Goal: Transaction & Acquisition: Purchase product/service

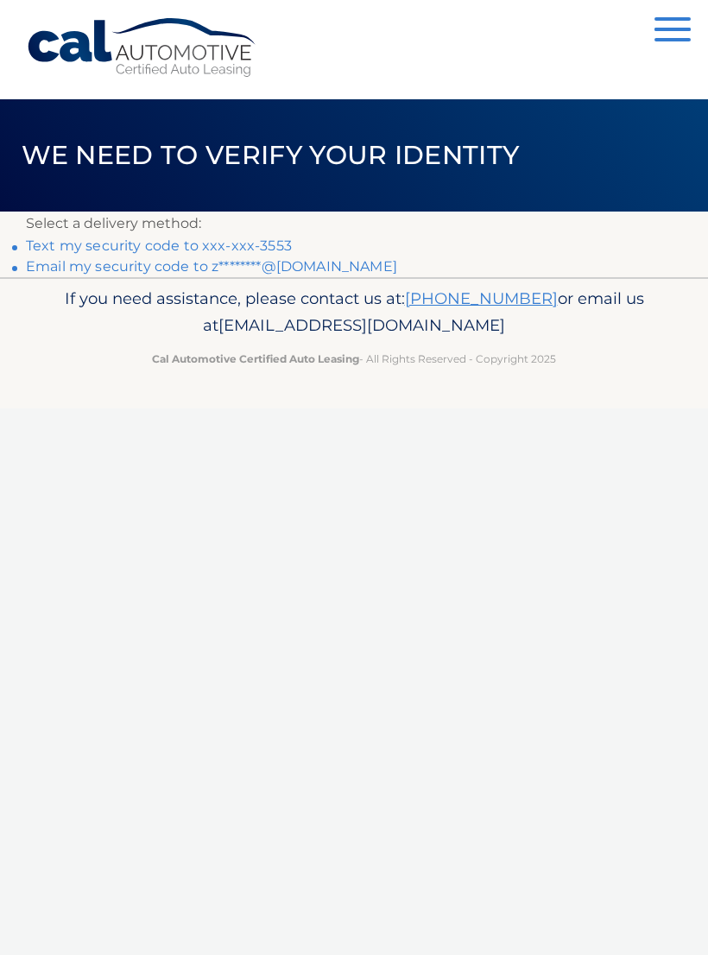
click at [139, 245] on link "Text my security code to xxx-xxx-3553" at bounding box center [159, 245] width 266 height 16
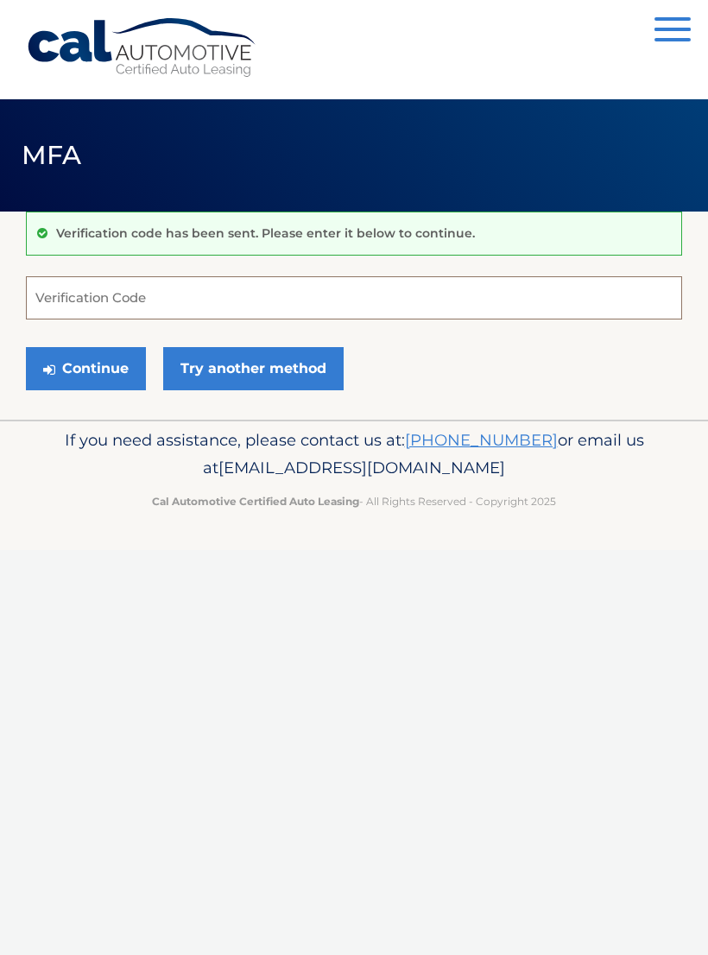
click at [60, 304] on input "Verification Code" at bounding box center [354, 297] width 656 height 43
type input "415679"
click at [97, 365] on button "Continue" at bounding box center [86, 368] width 120 height 43
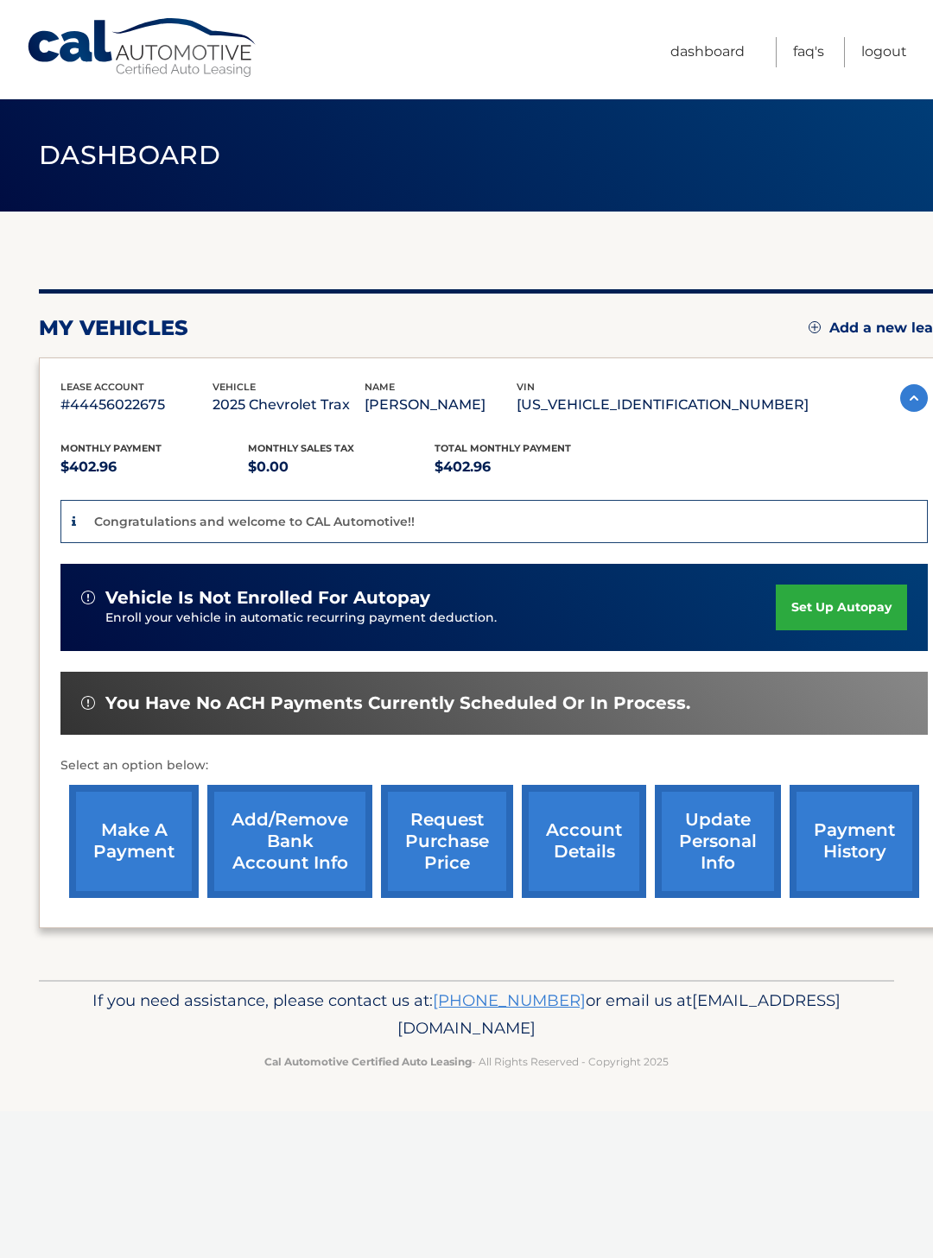
click at [120, 838] on link "make a payment" at bounding box center [134, 841] width 130 height 113
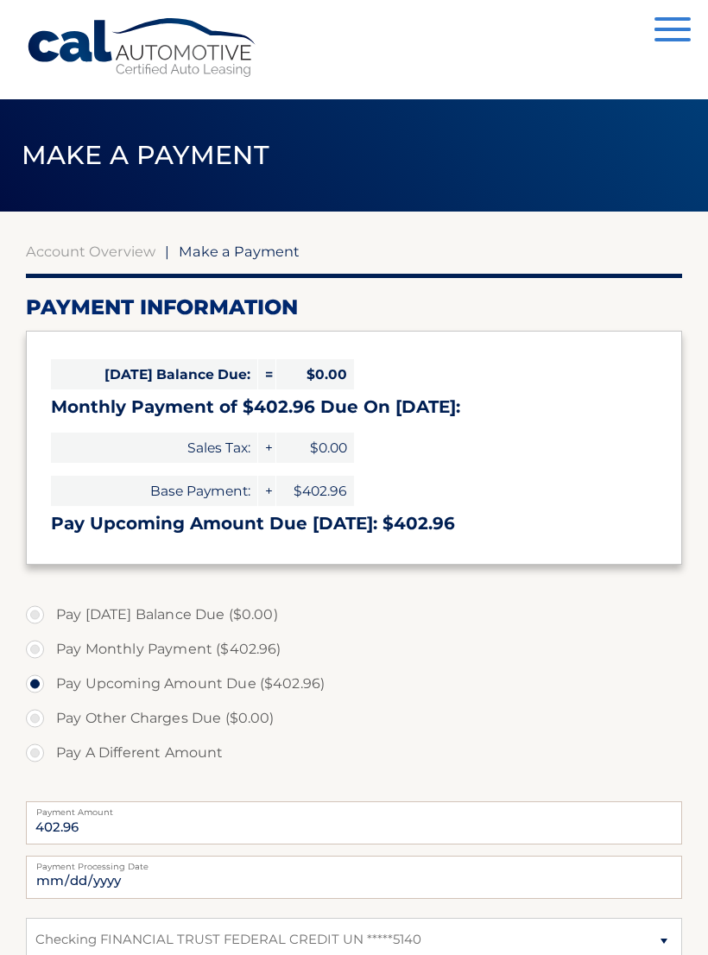
select select "MzRmNjZmZmItMjdiNi00NDlhLTlhMjItYjZlZTEyMjQxNDEx"
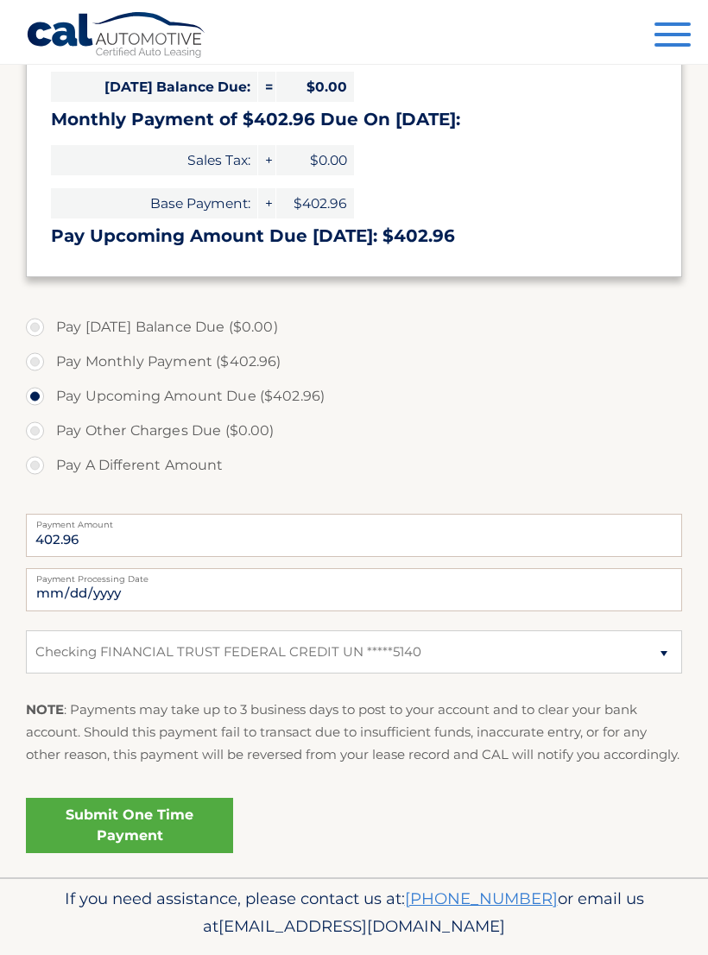
scroll to position [326, 0]
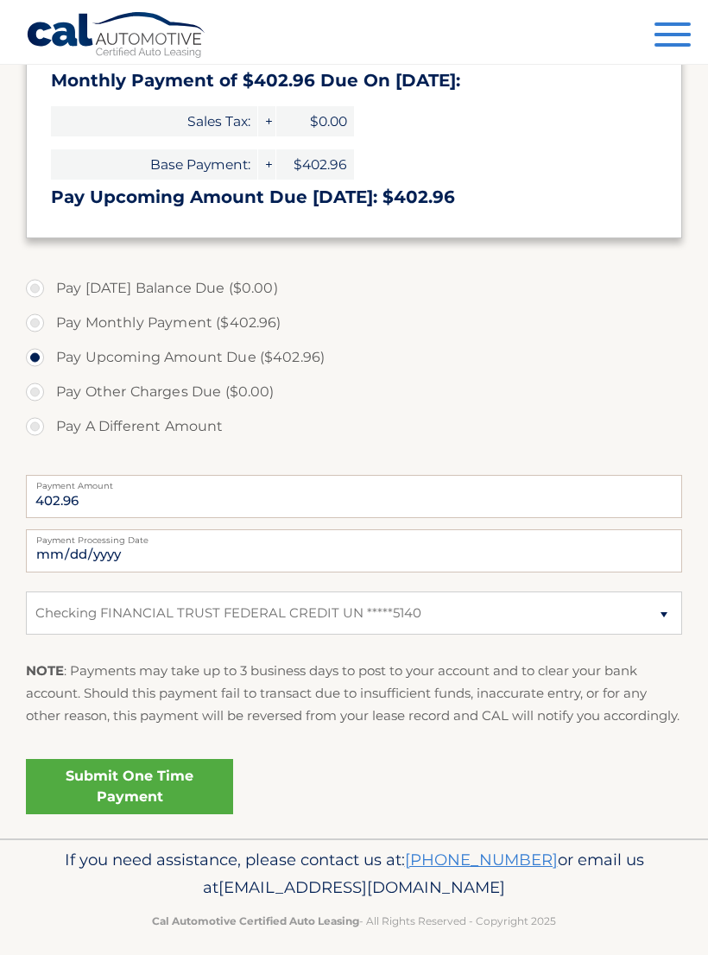
click at [181, 813] on link "Submit One Time Payment" at bounding box center [129, 786] width 207 height 55
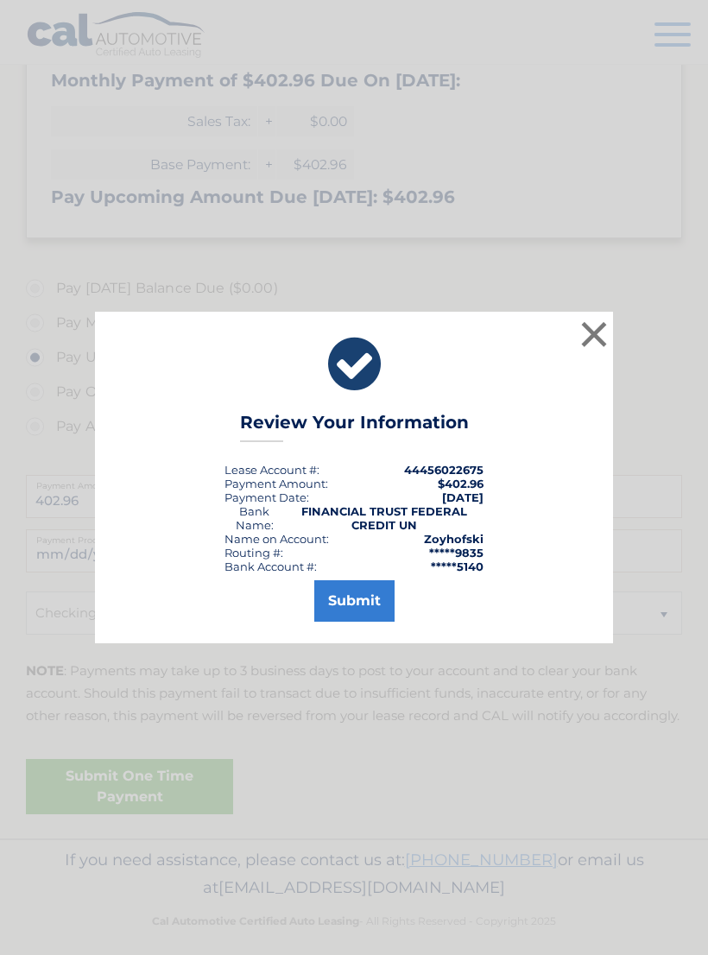
click at [367, 617] on button "Submit" at bounding box center [354, 600] width 80 height 41
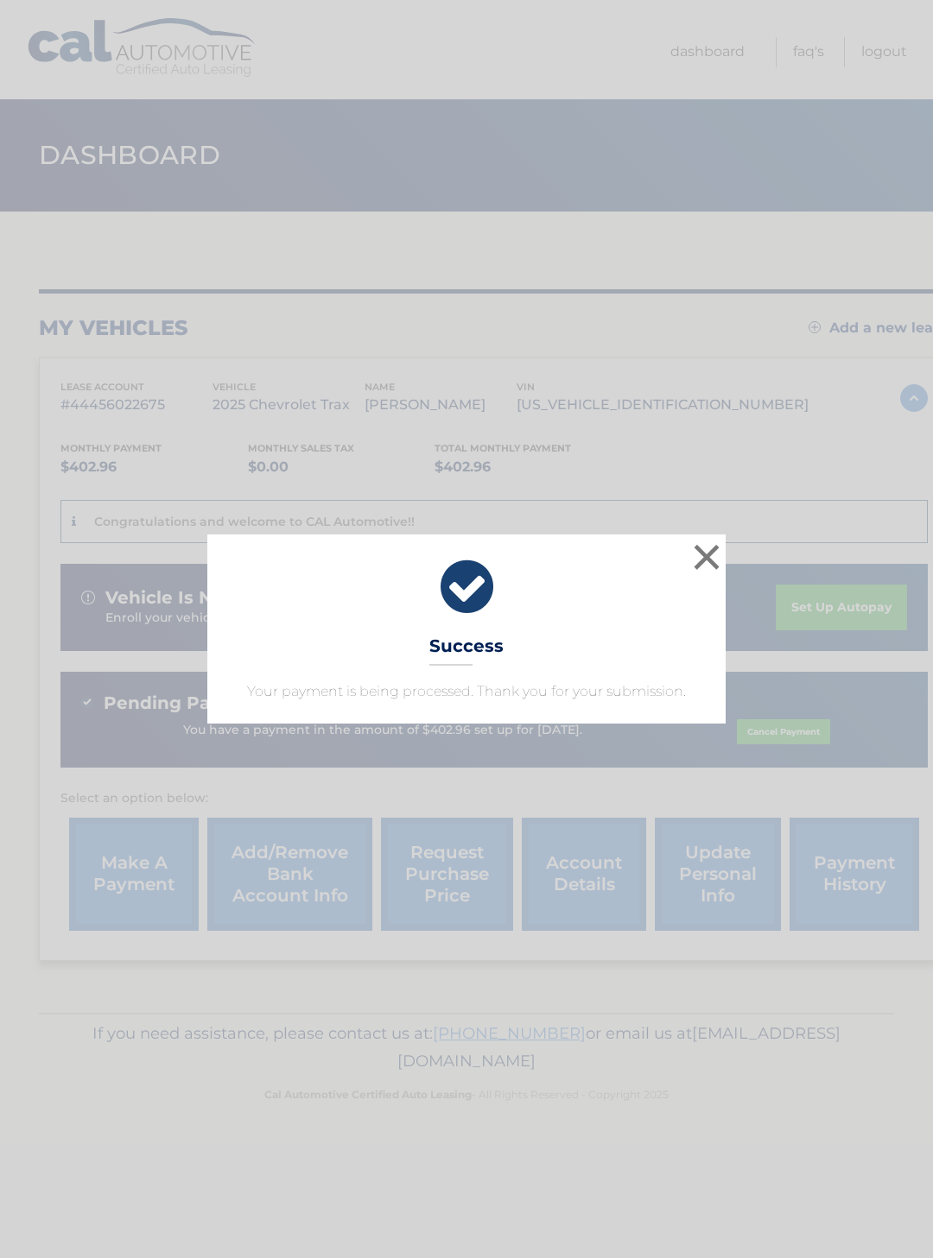
click at [713, 559] on button "×" at bounding box center [706, 557] width 35 height 35
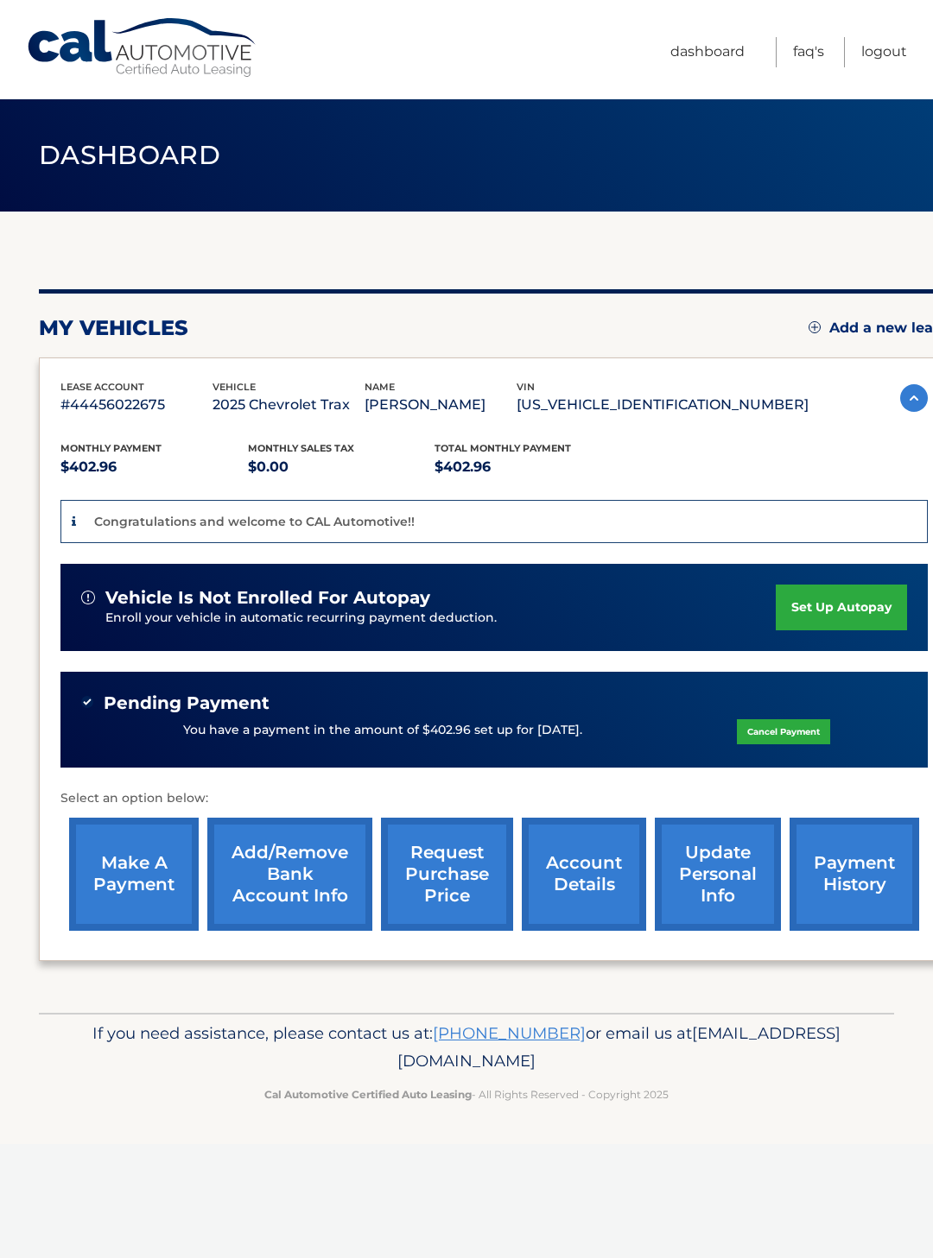
click at [845, 875] on link "payment history" at bounding box center [854, 874] width 130 height 113
click at [847, 874] on link "payment history" at bounding box center [854, 874] width 130 height 113
